Goal: Contribute content

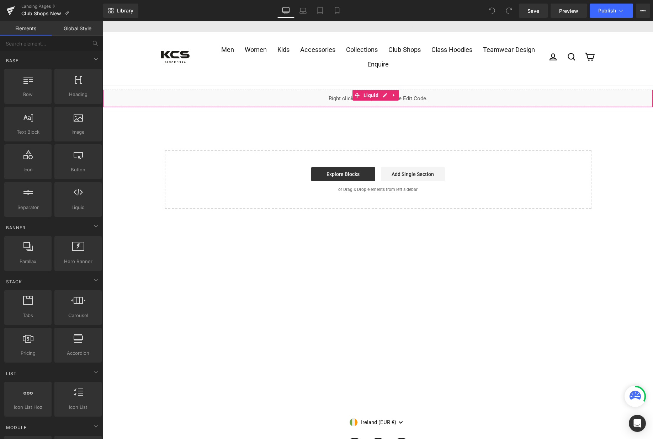
click at [383, 95] on div "Liquid" at bounding box center [378, 99] width 550 height 18
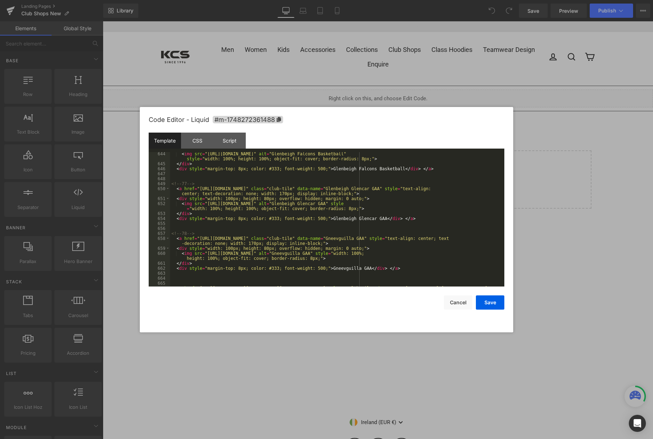
scroll to position [3971, 0]
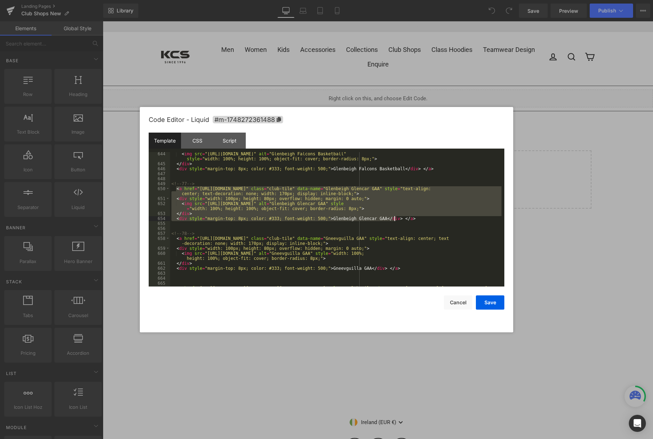
drag, startPoint x: 175, startPoint y: 188, endPoint x: 405, endPoint y: 220, distance: 232.4
click at [405, 220] on div "< img src = "[URL][DOMAIN_NAME]" alt = "Glenbeigh Falcons Basketball" style = "…" at bounding box center [336, 229] width 332 height 154
click at [404, 221] on div "< img src = "[URL][DOMAIN_NAME]" alt = "Glenbeigh Falcons Basketball" style = "…" at bounding box center [336, 219] width 332 height 135
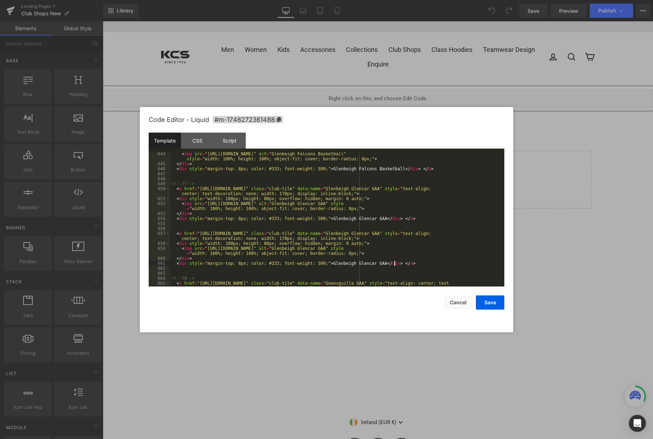
click at [175, 233] on div "< img src = "[URL][DOMAIN_NAME]" alt = "Glenbeigh Falcons Basketball" style = "…" at bounding box center [336, 229] width 332 height 154
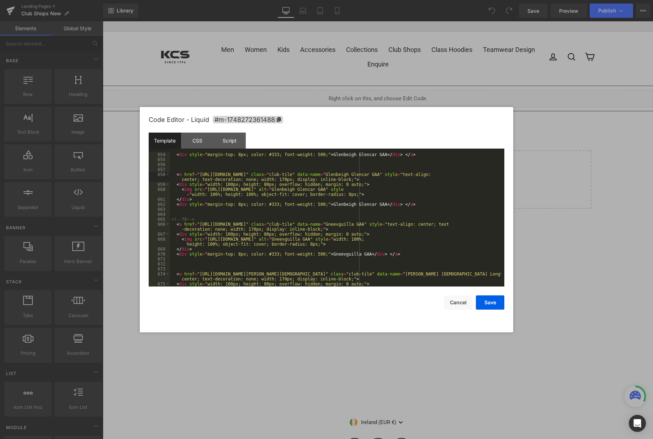
scroll to position [4014, 0]
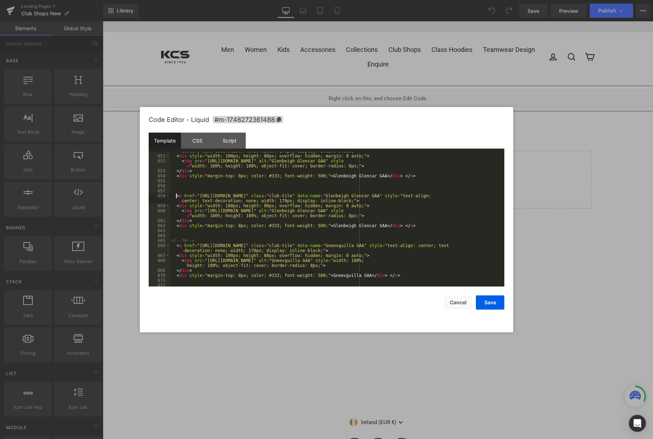
click at [402, 228] on div "< a href = "[URL][DOMAIN_NAME]" class = "club-tile" data-name = "Glenbeigh Glen…" at bounding box center [336, 218] width 332 height 149
drag, startPoint x: 394, startPoint y: 196, endPoint x: 443, endPoint y: 196, distance: 49.1
click at [443, 196] on div "< a href = "[URL][DOMAIN_NAME]" class = "club-tile" data-name = "Glenbeigh Glen…" at bounding box center [336, 218] width 332 height 149
drag, startPoint x: 423, startPoint y: 210, endPoint x: 471, endPoint y: 212, distance: 48.8
click at [471, 212] on div "< a href = "[URL][DOMAIN_NAME]" class = "club-tile" data-name = "Glenbeigh Glen…" at bounding box center [336, 218] width 332 height 149
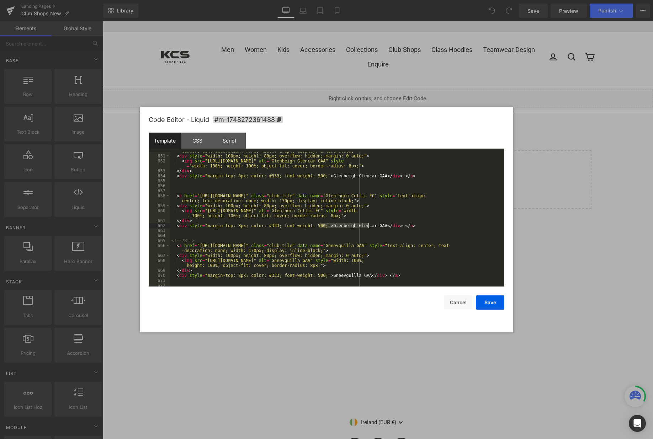
drag, startPoint x: 319, startPoint y: 226, endPoint x: 368, endPoint y: 225, distance: 49.1
click at [368, 225] on div "< a href = "[URL][DOMAIN_NAME]" class = "club-tile" data-name = "Glenbeigh Glen…" at bounding box center [336, 218] width 332 height 149
drag, startPoint x: 204, startPoint y: 211, endPoint x: 406, endPoint y: 212, distance: 201.4
click at [406, 212] on div "< a href = "[URL][DOMAIN_NAME]" class = "club-tile" data-name = "Glenbeigh Glen…" at bounding box center [336, 218] width 332 height 149
drag, startPoint x: 197, startPoint y: 196, endPoint x: 321, endPoint y: 197, distance: 123.8
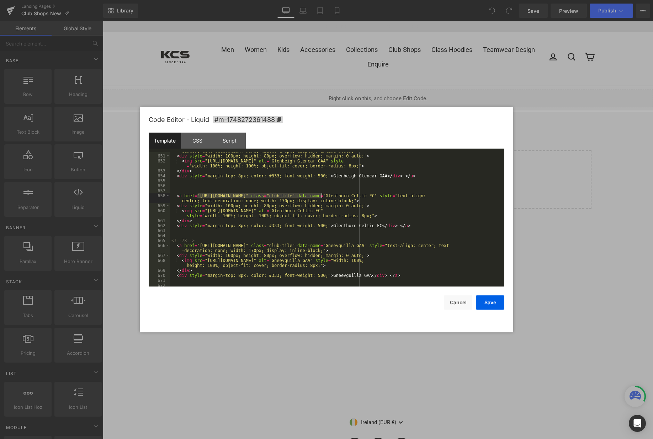
click at [321, 197] on div "< a href = "[URL][DOMAIN_NAME]" class = "club-tile" data-name = "Glenbeigh Glen…" at bounding box center [336, 218] width 332 height 149
click at [490, 302] on button "Save" at bounding box center [490, 303] width 28 height 14
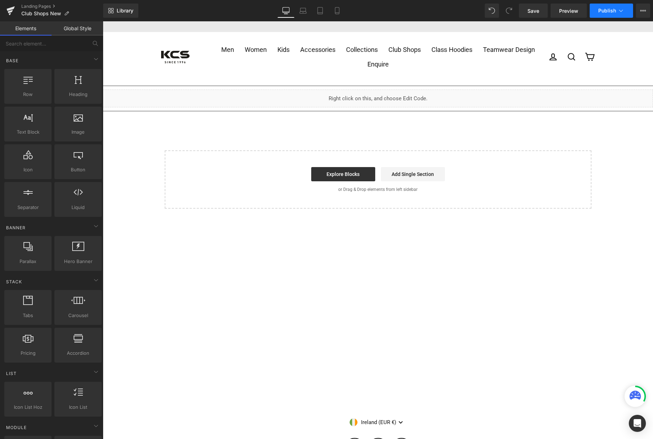
click at [613, 7] on button "Publish" at bounding box center [611, 11] width 43 height 14
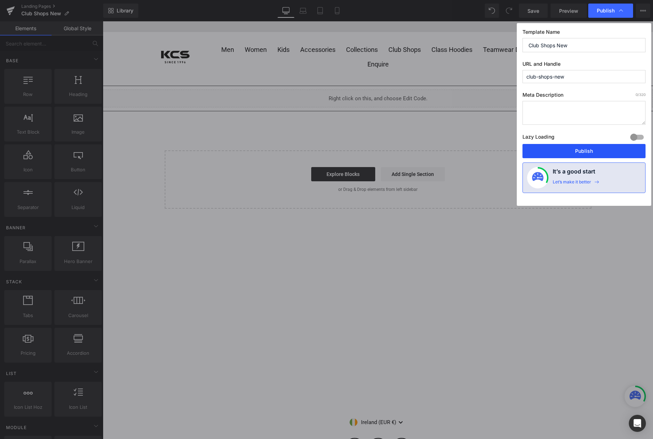
click at [587, 151] on button "Publish" at bounding box center [584, 151] width 123 height 14
